Goal: Task Accomplishment & Management: Use online tool/utility

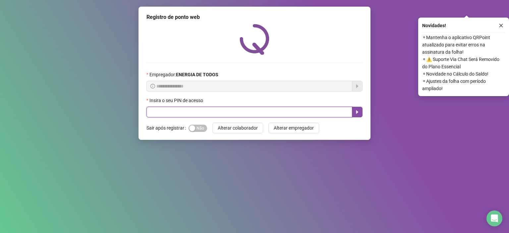
click at [197, 112] on input "text" at bounding box center [249, 112] width 206 height 11
type input "*****"
